Goal: Task Accomplishment & Management: Manage account settings

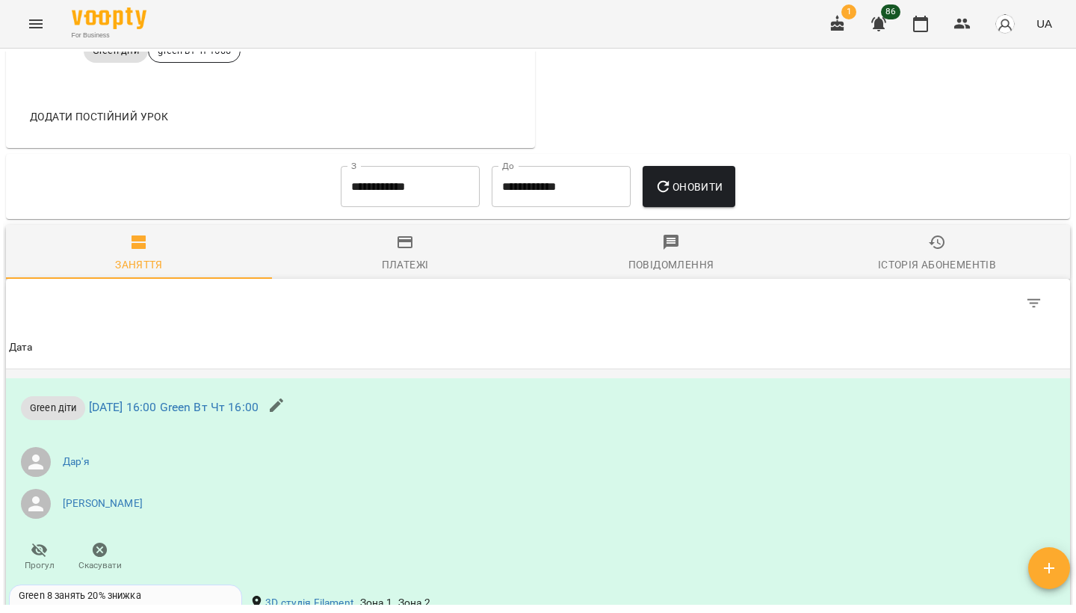
scroll to position [740, 0]
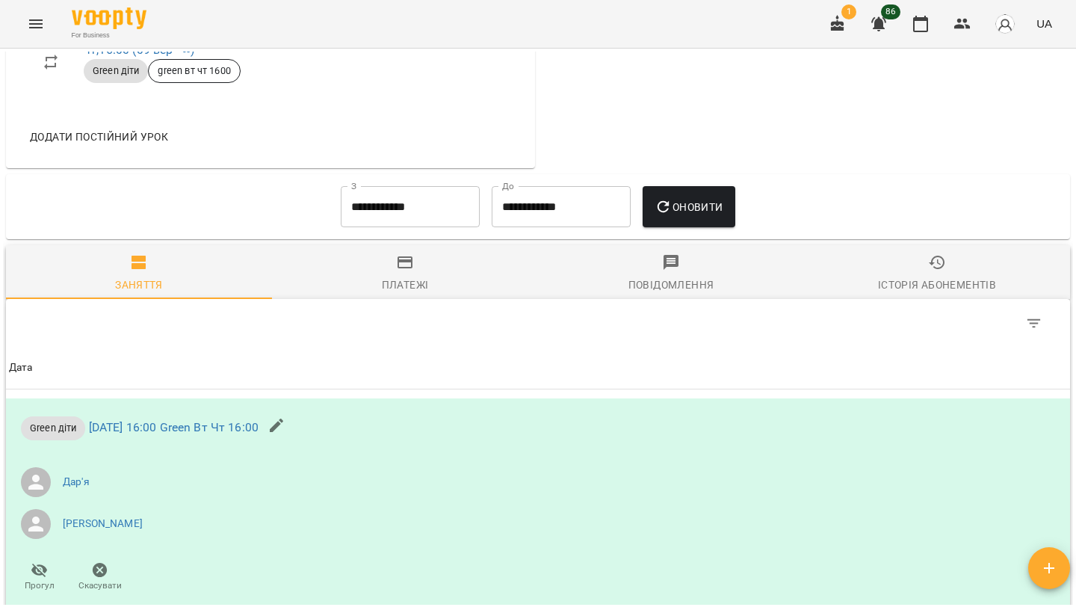
click at [938, 271] on icon "button" at bounding box center [937, 262] width 18 height 18
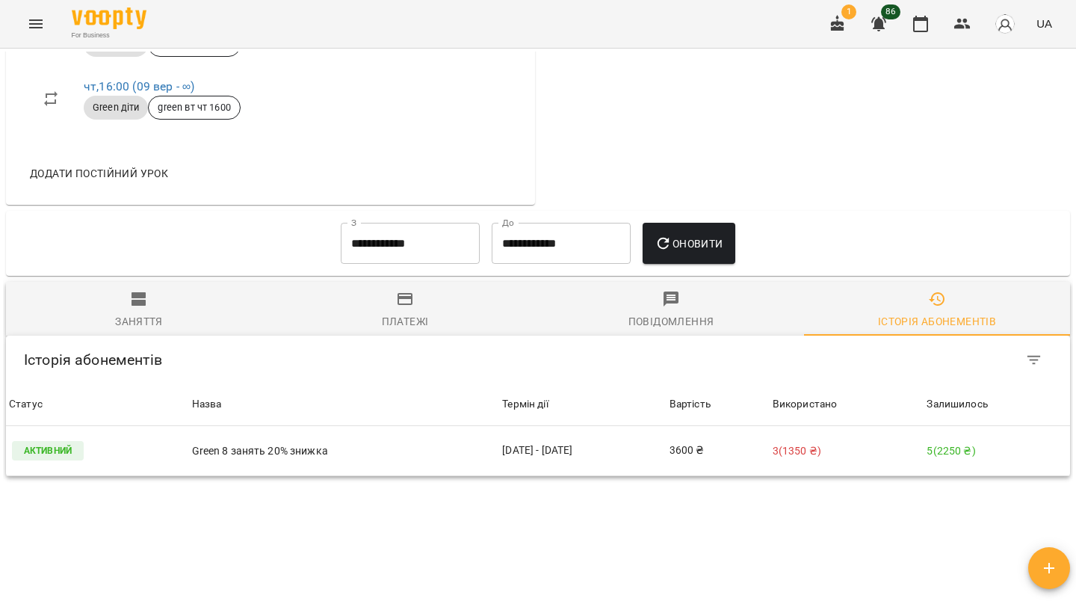
scroll to position [730, 0]
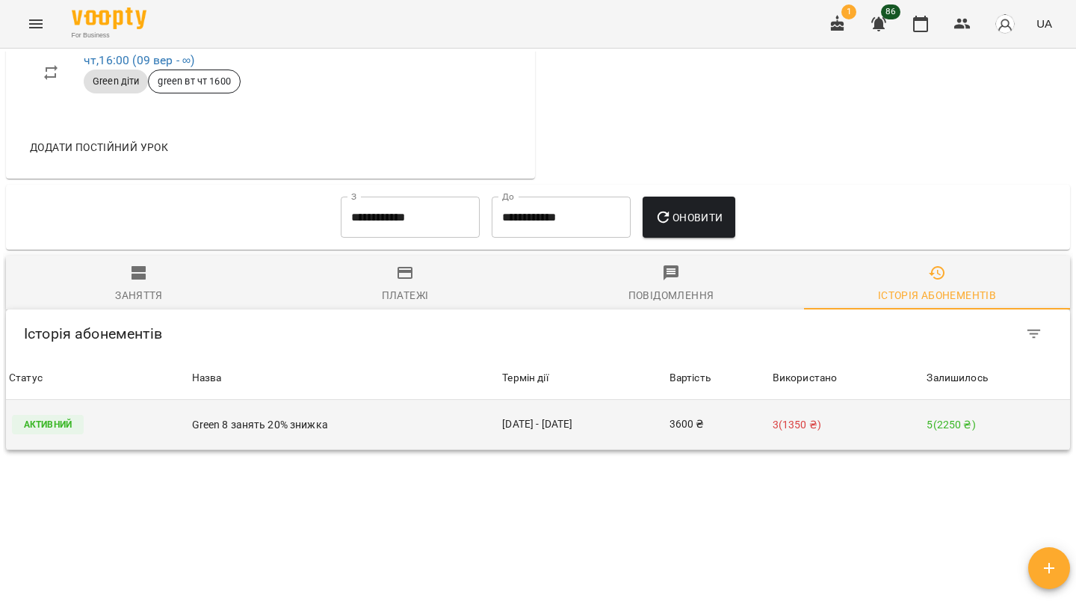
click at [420, 445] on td "Green 8 занять 20% знижка" at bounding box center [344, 425] width 311 height 50
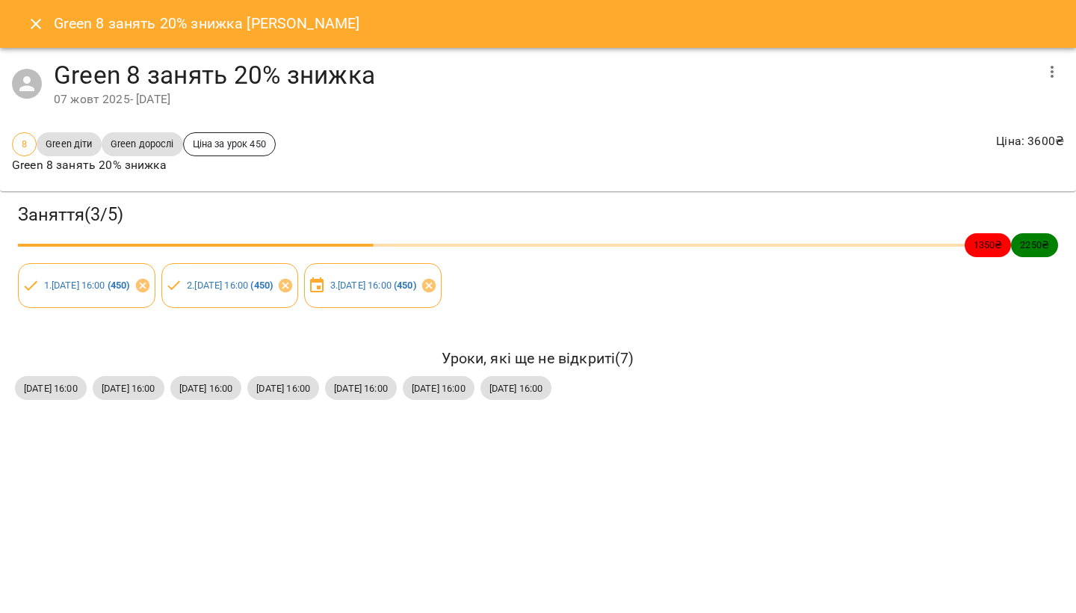
scroll to position [0, 1]
click at [35, 23] on icon "Close" at bounding box center [34, 24] width 10 height 10
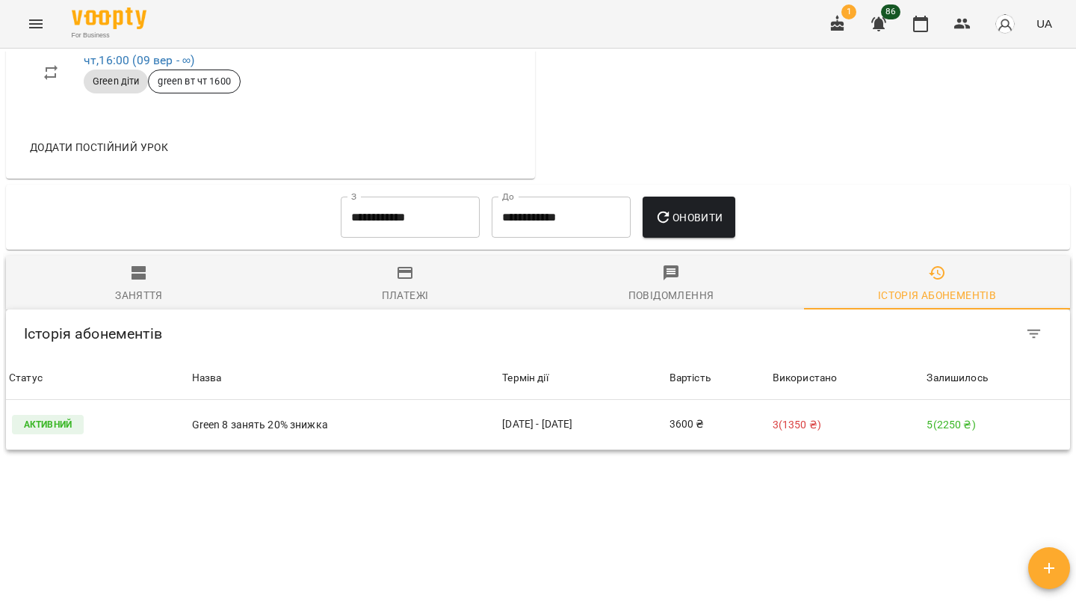
scroll to position [682, 0]
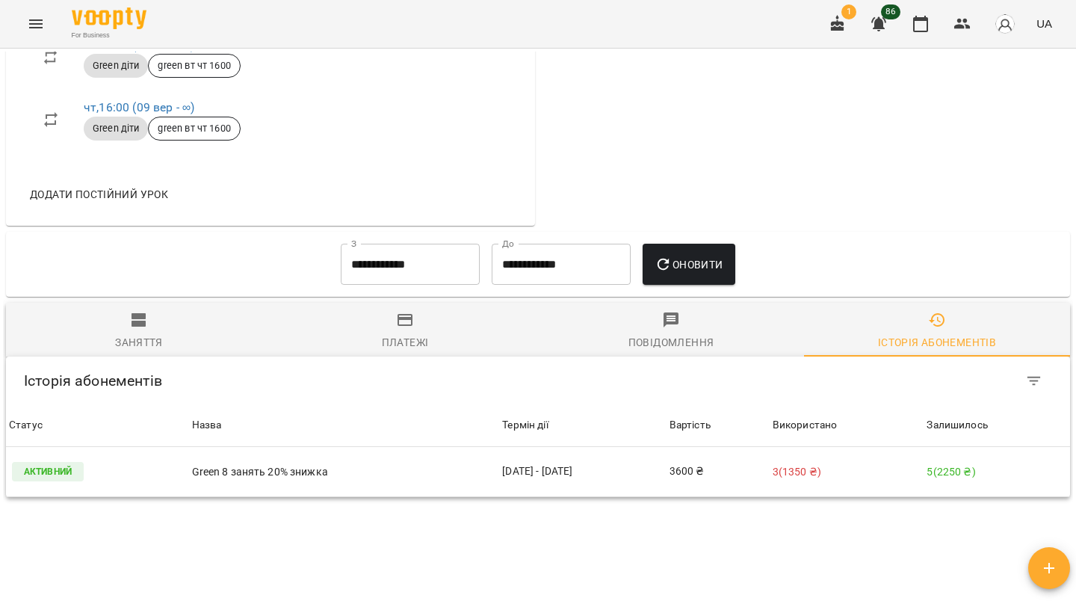
click at [34, 21] on icon "Menu" at bounding box center [35, 23] width 13 height 9
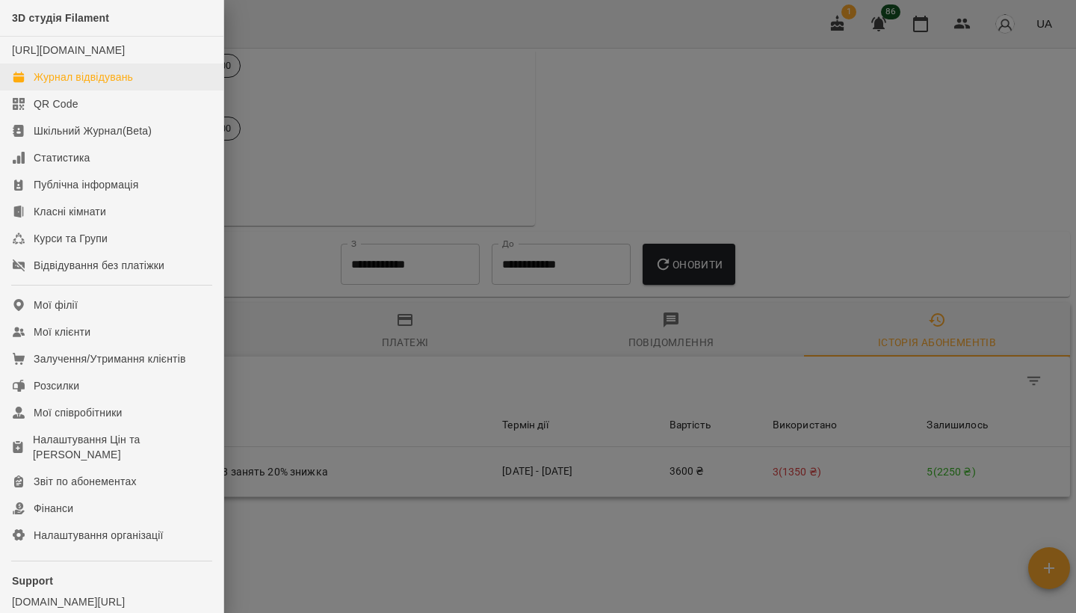
click at [78, 84] on div "Журнал відвідувань" at bounding box center [83, 77] width 99 height 15
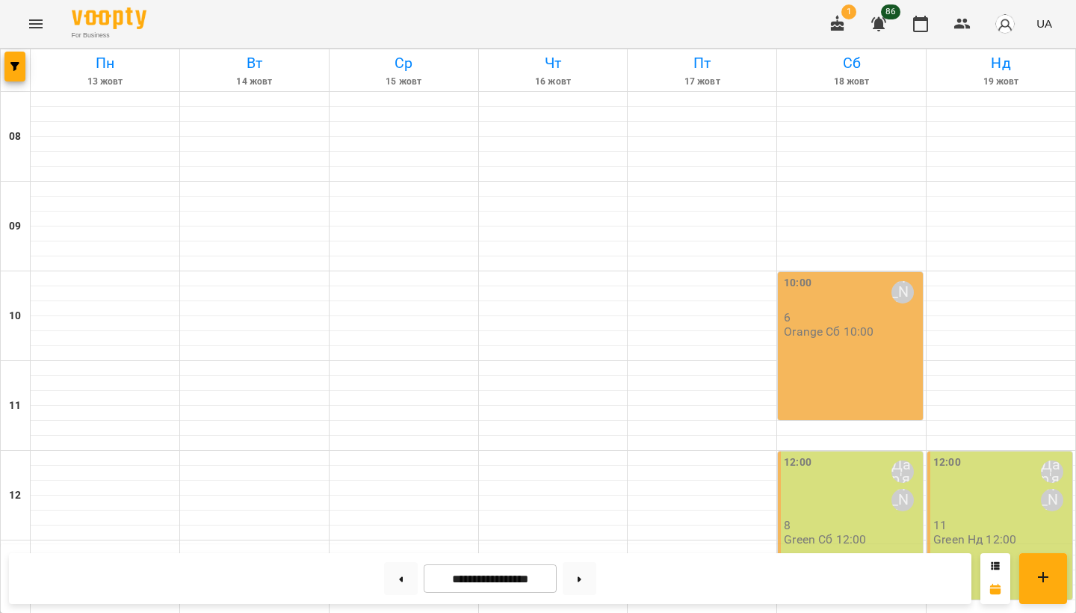
scroll to position [583, 0]
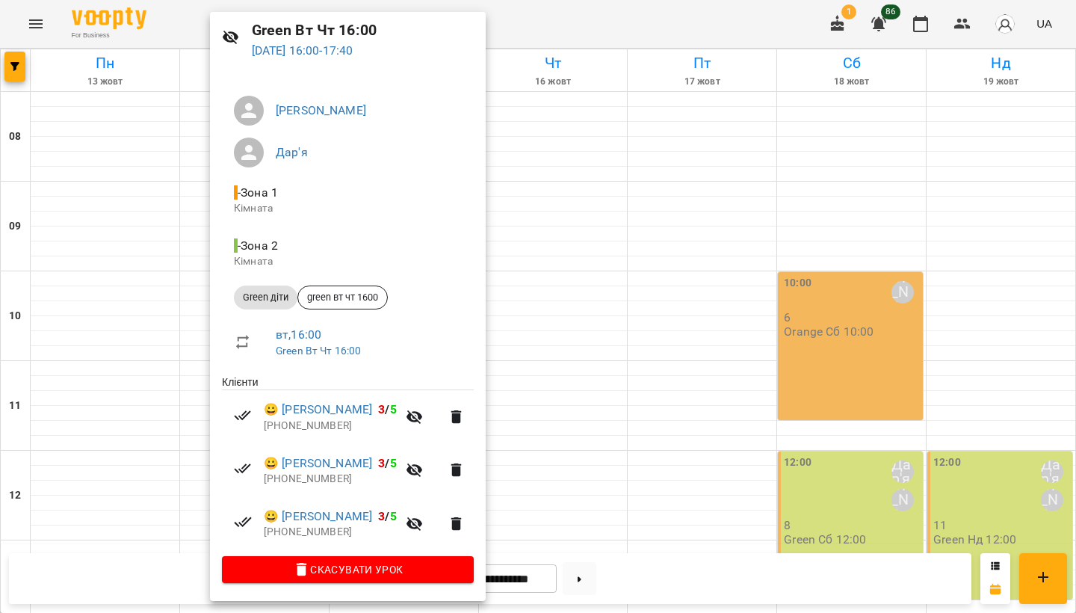
scroll to position [59, 0]
click at [675, 198] on div at bounding box center [538, 306] width 1076 height 613
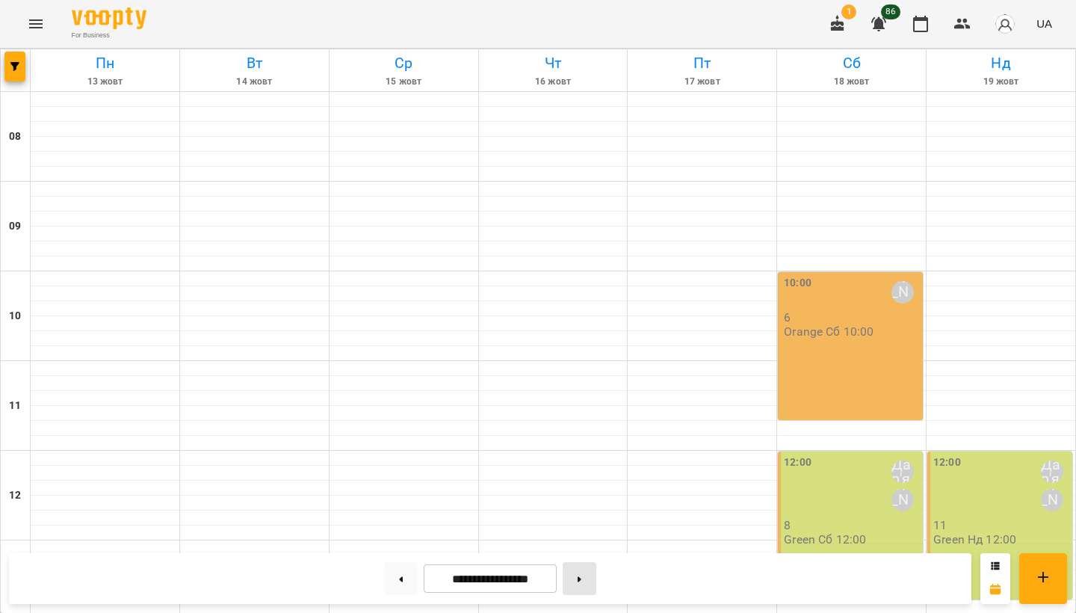
click at [587, 587] on button at bounding box center [580, 578] width 34 height 33
click at [587, 588] on button at bounding box center [580, 578] width 34 height 33
click at [404, 584] on button at bounding box center [401, 578] width 34 height 33
click at [403, 584] on button at bounding box center [401, 578] width 34 height 33
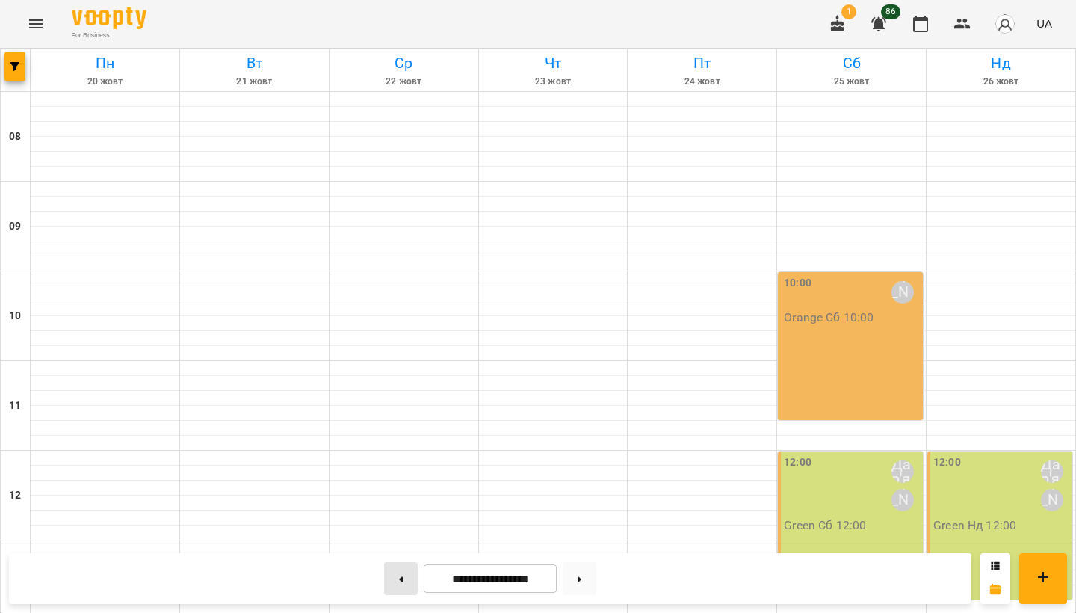
click at [401, 584] on button at bounding box center [401, 578] width 34 height 33
click at [400, 579] on icon at bounding box center [402, 578] width 4 height 5
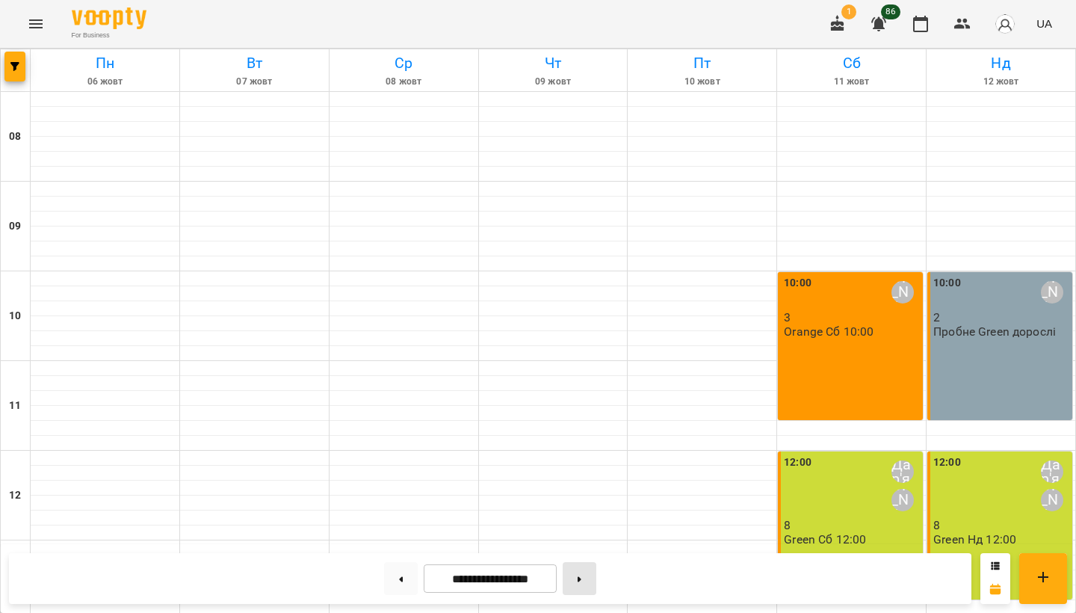
click at [579, 579] on button at bounding box center [580, 578] width 34 height 33
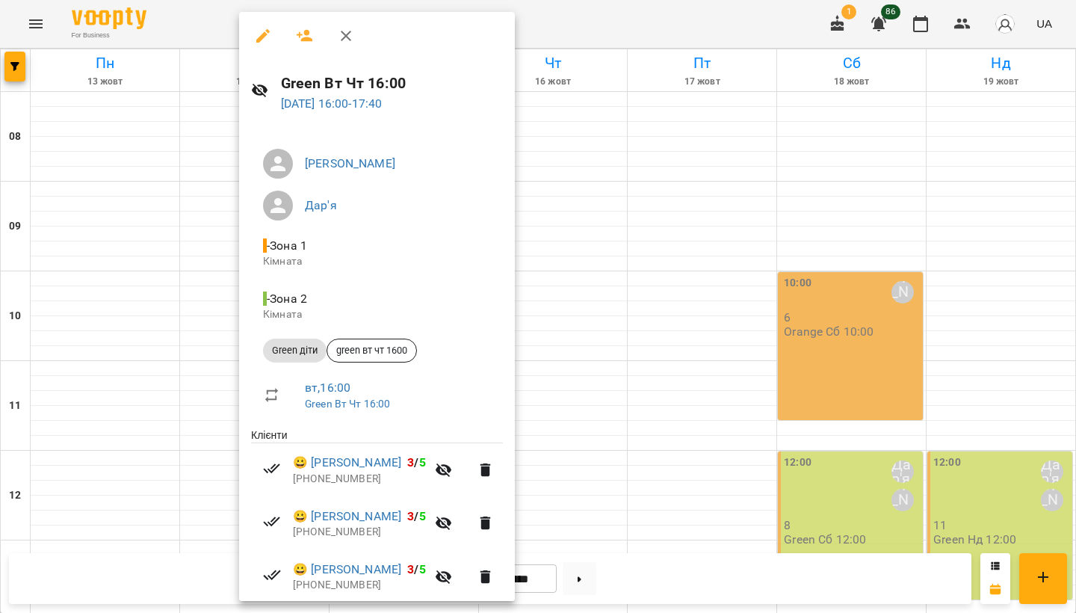
click at [602, 383] on div at bounding box center [538, 306] width 1076 height 613
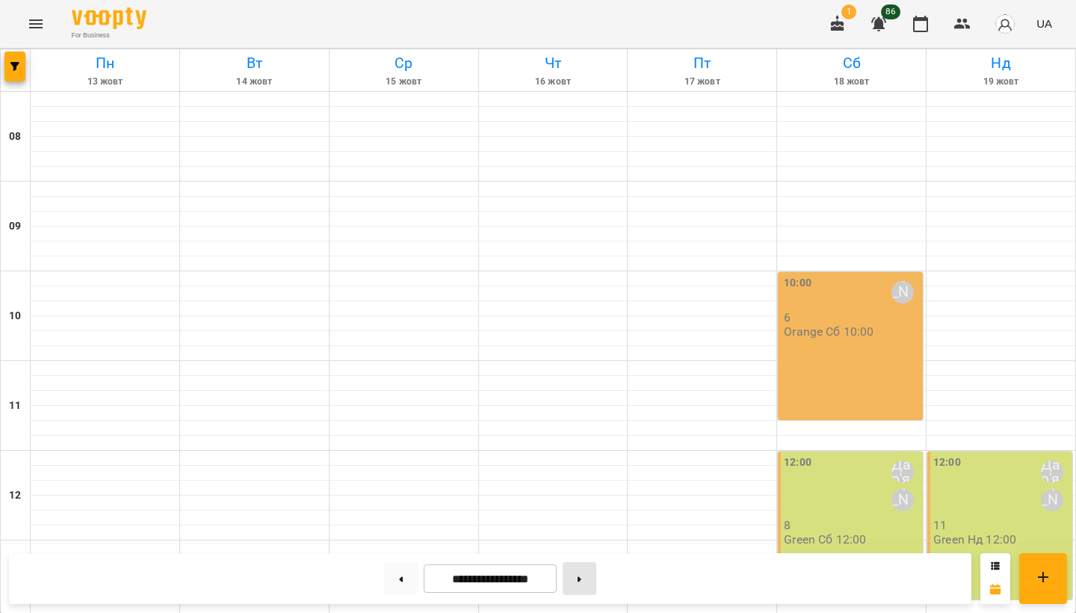
click at [587, 585] on button at bounding box center [580, 578] width 34 height 33
click at [588, 585] on button at bounding box center [580, 578] width 34 height 33
click at [834, 30] on icon "button" at bounding box center [837, 23] width 13 height 16
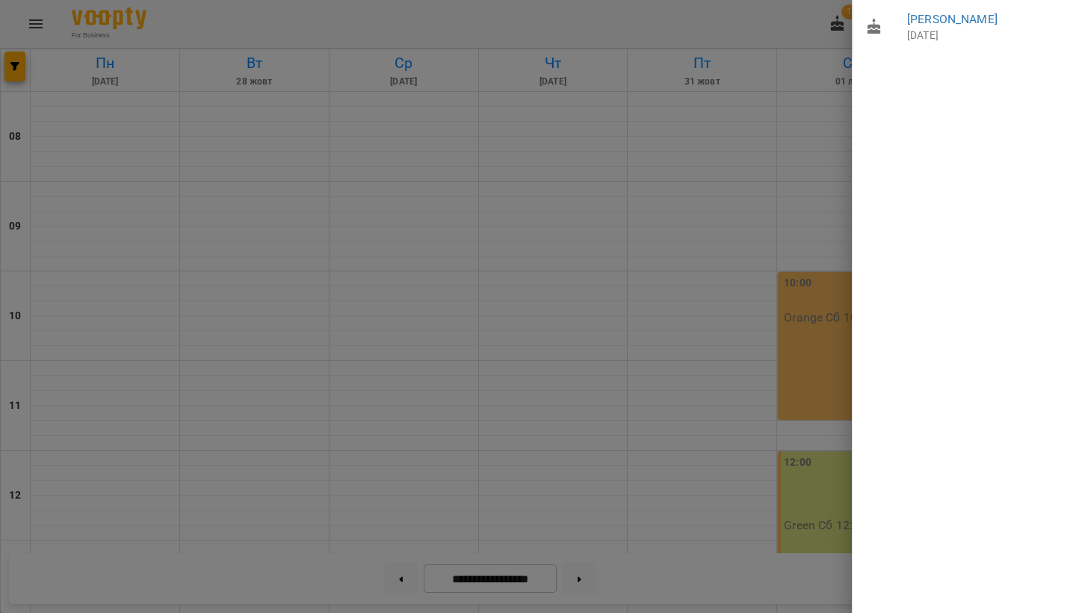
click at [795, 25] on div at bounding box center [538, 306] width 1076 height 613
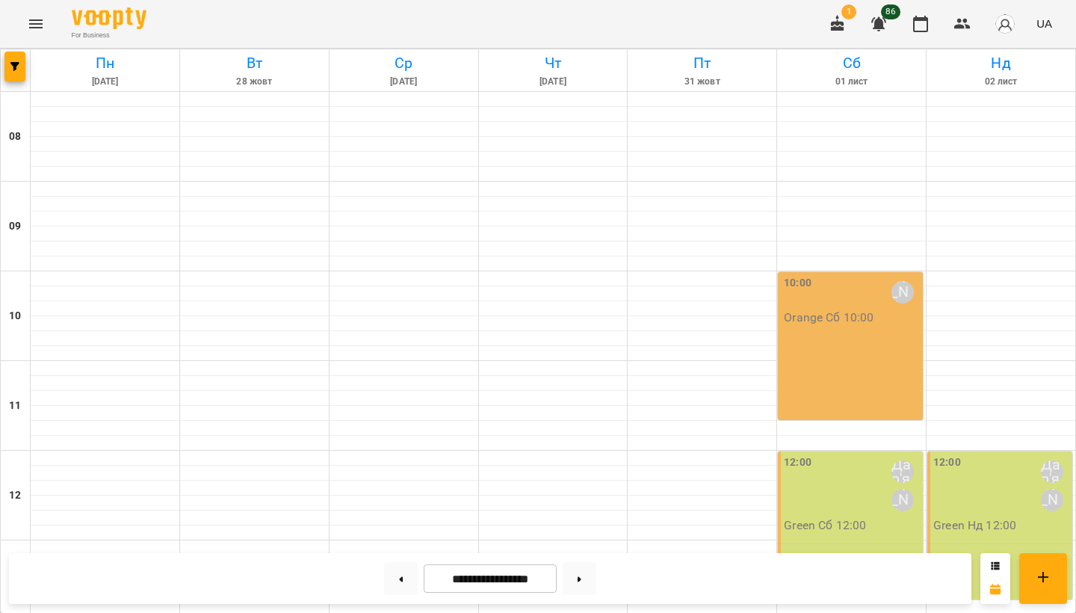
scroll to position [576, 0]
click at [399, 579] on button at bounding box center [401, 578] width 34 height 33
click at [575, 573] on button at bounding box center [580, 578] width 34 height 33
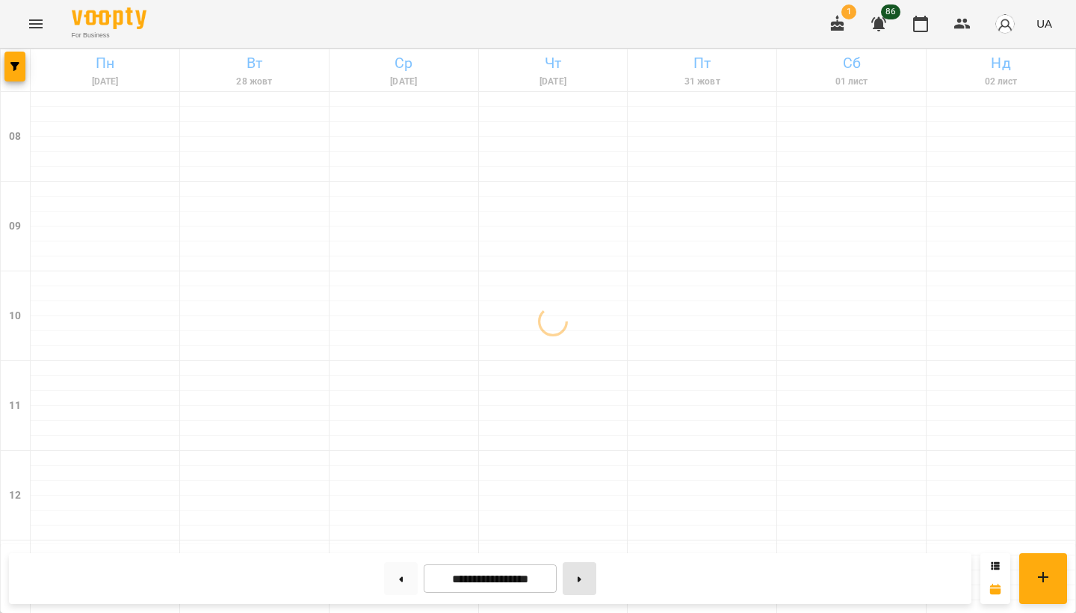
click at [576, 573] on button at bounding box center [580, 578] width 34 height 33
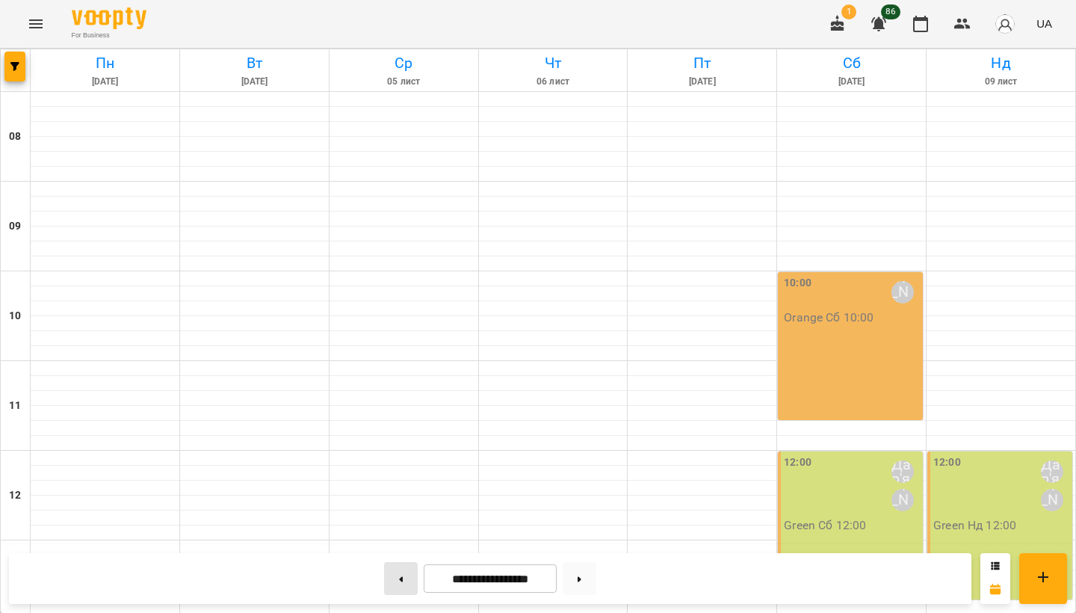
click at [403, 577] on button at bounding box center [401, 578] width 34 height 33
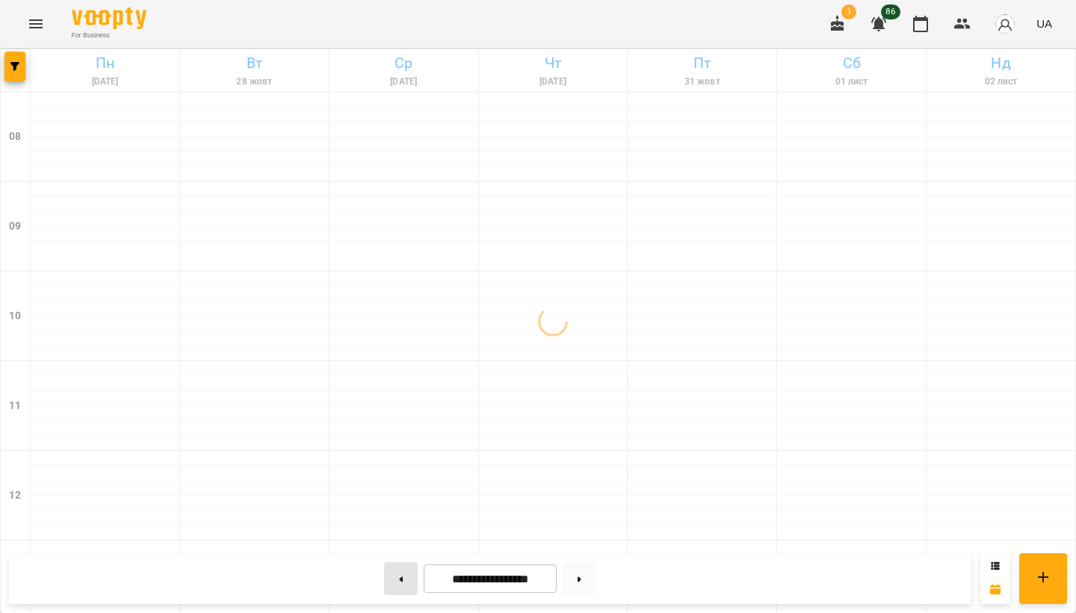
click at [403, 577] on button at bounding box center [401, 578] width 34 height 33
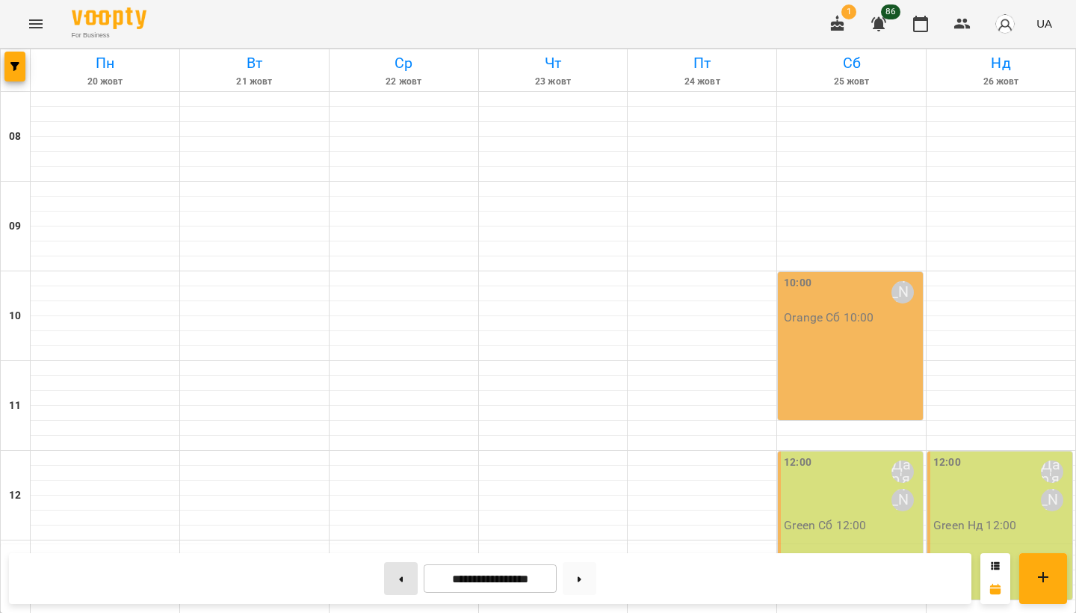
click at [403, 577] on button at bounding box center [401, 578] width 34 height 33
type input "**********"
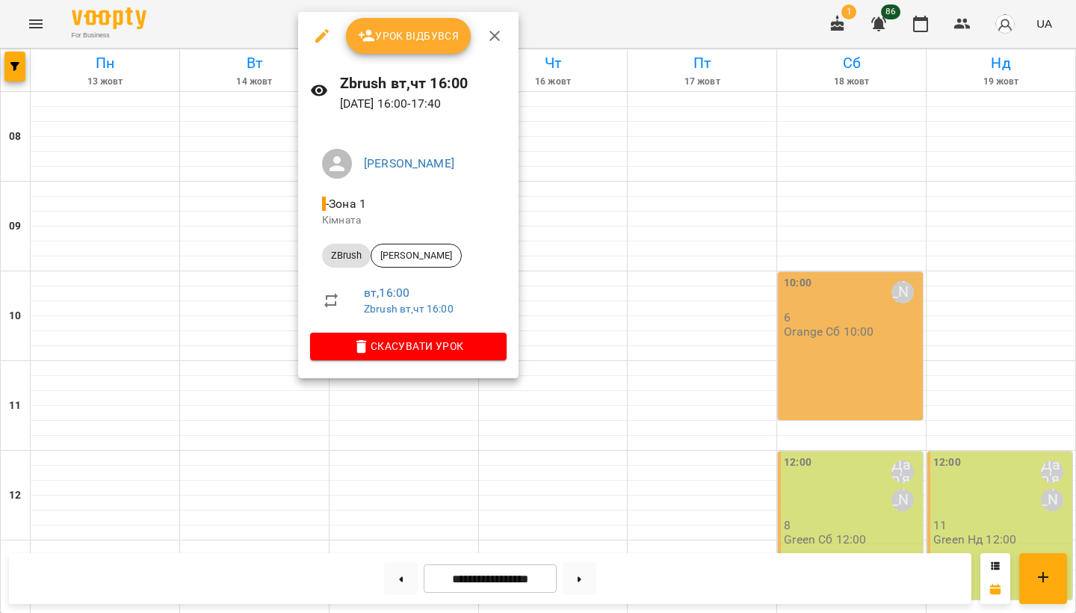
click at [372, 32] on icon "button" at bounding box center [367, 36] width 18 height 18
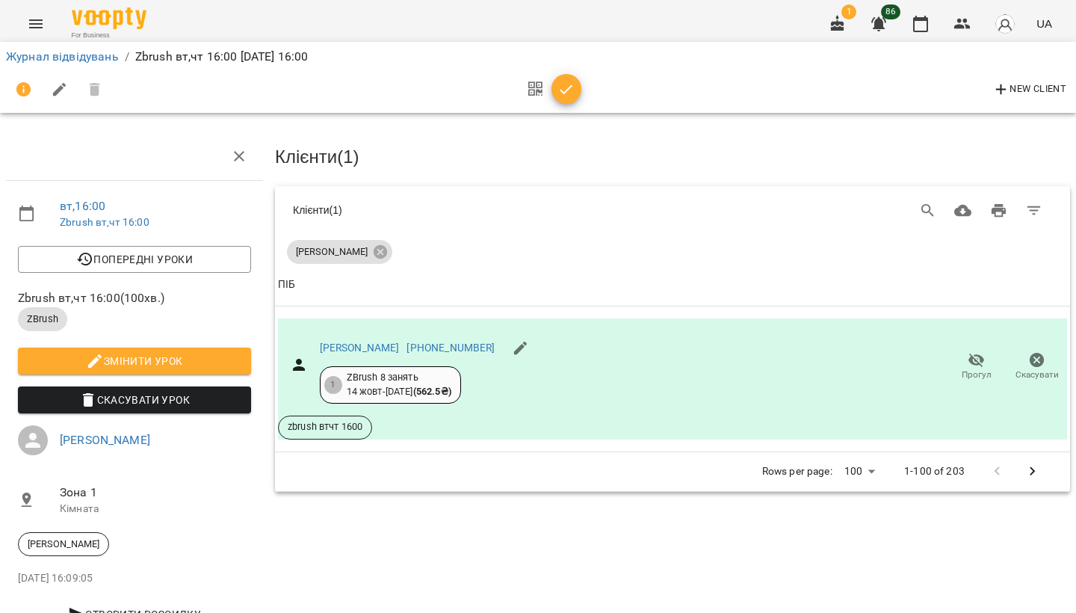
click at [40, 26] on icon "Menu" at bounding box center [36, 24] width 18 height 18
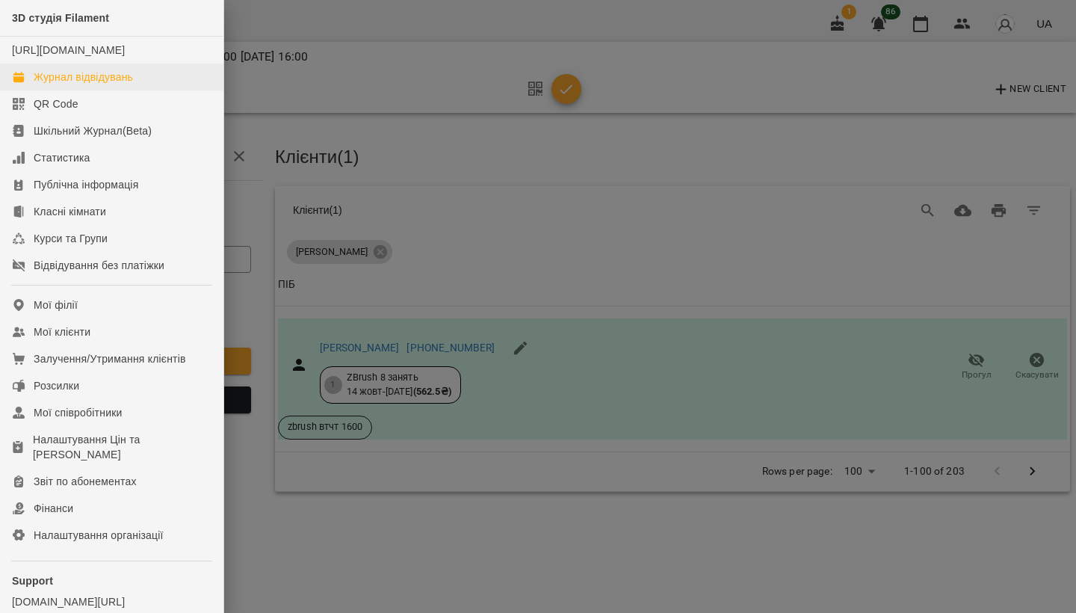
click at [77, 84] on div "Журнал відвідувань" at bounding box center [83, 77] width 99 height 15
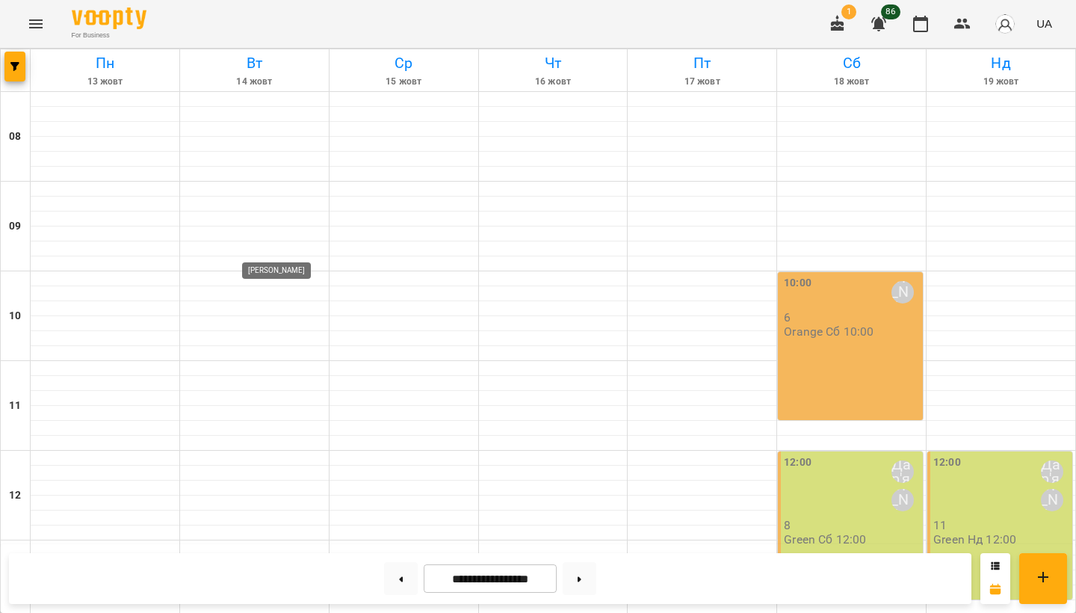
scroll to position [623, 0]
